Goal: Transaction & Acquisition: Book appointment/travel/reservation

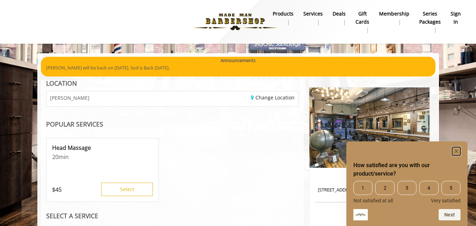
click at [456, 150] on icon "Hide survey" at bounding box center [456, 151] width 4 height 4
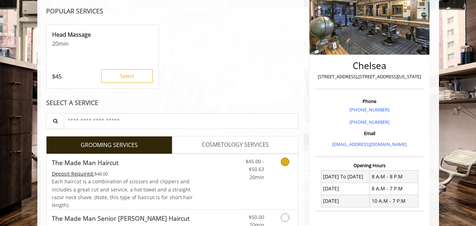
scroll to position [171, 0]
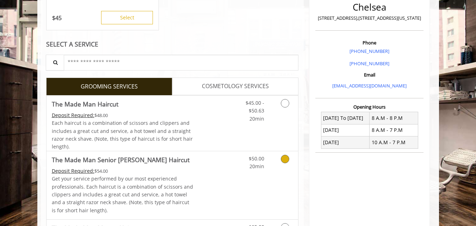
click at [282, 159] on icon "Grooming services" at bounding box center [285, 159] width 8 height 8
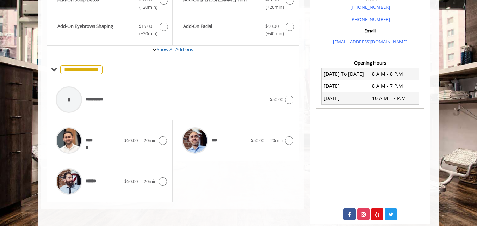
scroll to position [216, 0]
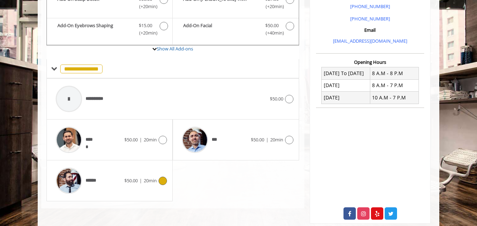
click at [161, 178] on icon at bounding box center [162, 180] width 8 height 8
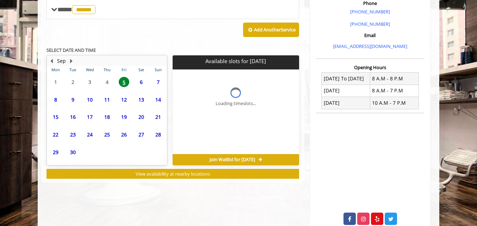
scroll to position [250, 0]
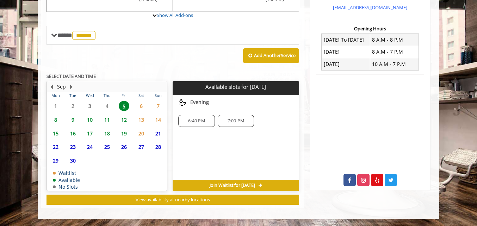
click at [199, 119] on span "6:40 PM" at bounding box center [196, 121] width 17 height 6
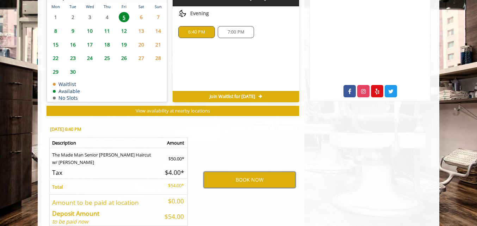
scroll to position [339, 0]
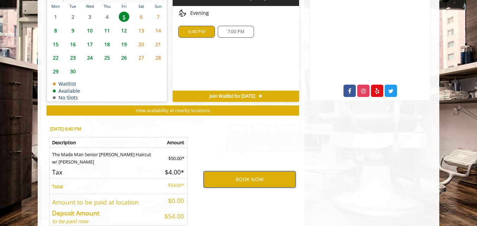
click at [242, 179] on button "BOOK NOW" at bounding box center [249, 179] width 92 height 16
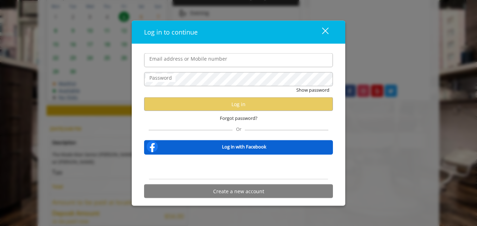
click at [187, 62] on input "Email address or Mobile number" at bounding box center [238, 60] width 189 height 14
type input "**********"
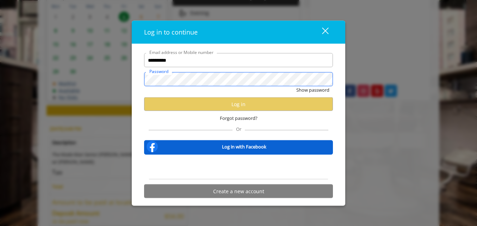
scroll to position [0, 0]
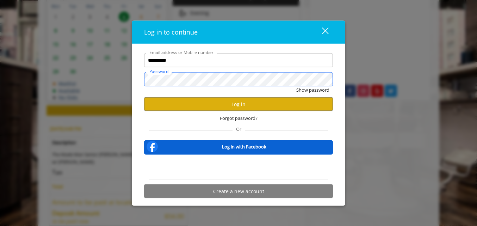
click at [296, 86] on button "Show password" at bounding box center [312, 89] width 33 height 7
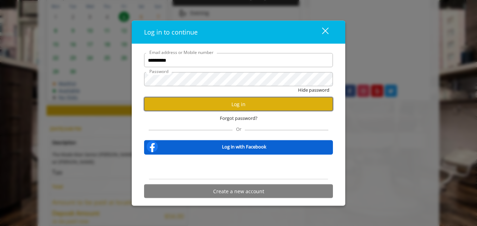
click at [225, 102] on button "Log in" at bounding box center [238, 104] width 189 height 14
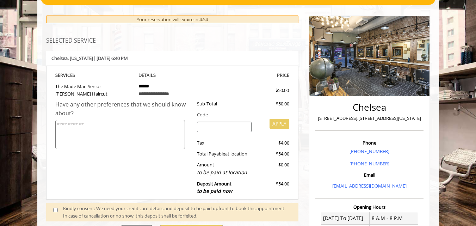
scroll to position [72, 0]
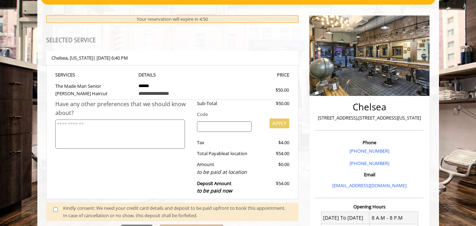
click at [219, 127] on input "search" at bounding box center [224, 126] width 55 height 11
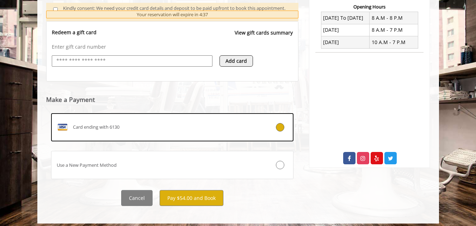
scroll to position [276, 0]
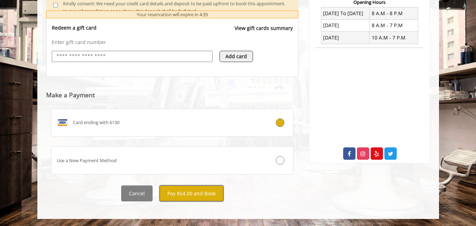
click at [199, 193] on button "Pay $54.00 and Book" at bounding box center [191, 193] width 64 height 16
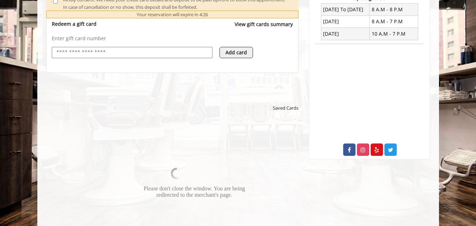
scroll to position [280, 0]
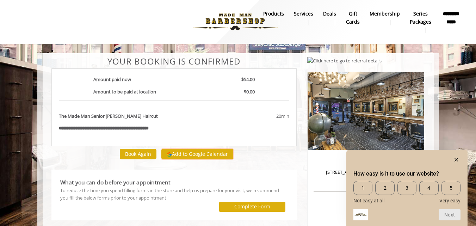
click at [205, 152] on button "Add to Google Calendar" at bounding box center [197, 154] width 72 height 11
